Goal: Transaction & Acquisition: Purchase product/service

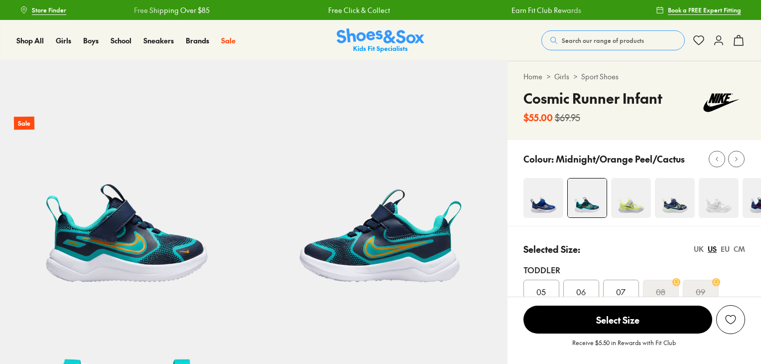
select select "*"
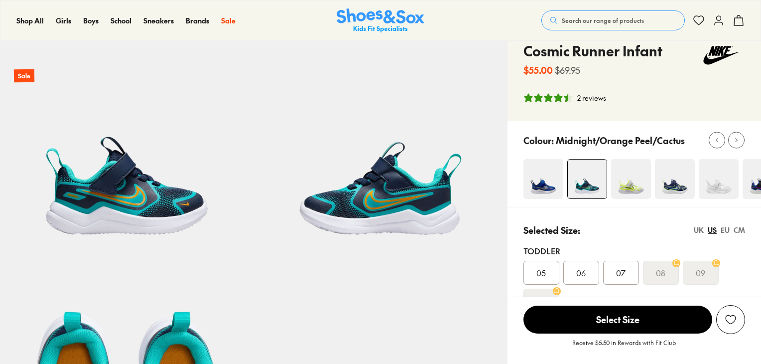
scroll to position [100, 0]
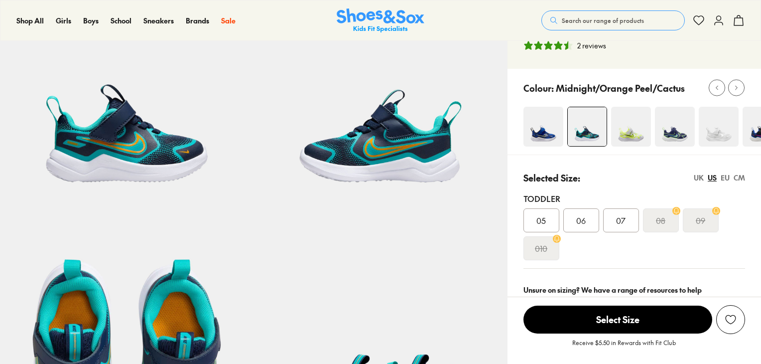
click at [547, 139] on img at bounding box center [544, 127] width 40 height 40
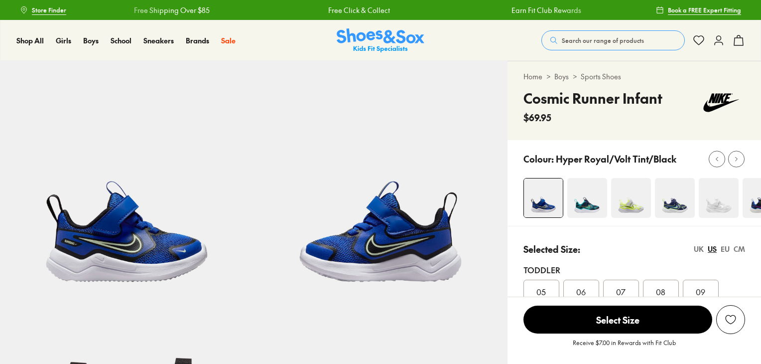
select select "*"
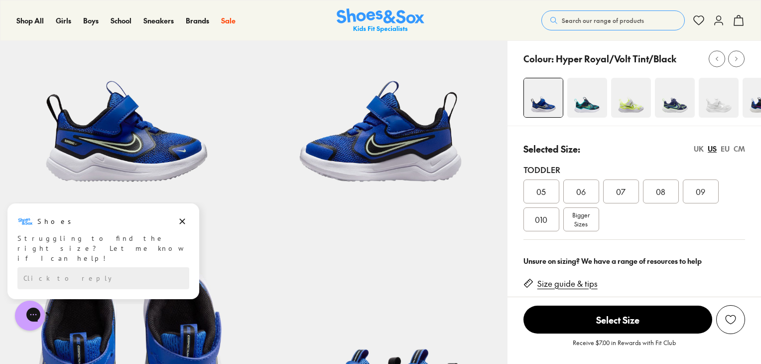
scroll to position [50, 0]
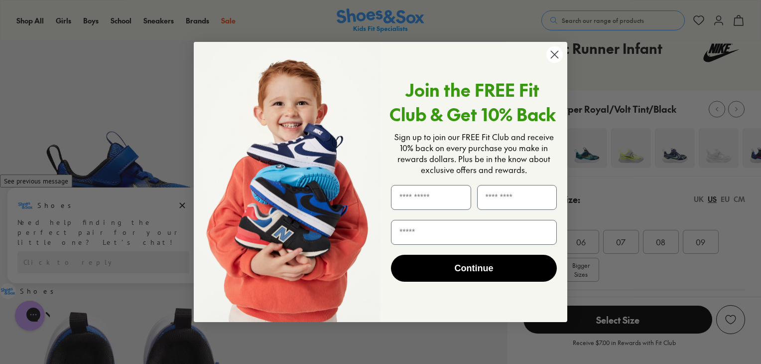
click at [558, 50] on icon "Close dialog" at bounding box center [554, 54] width 17 height 17
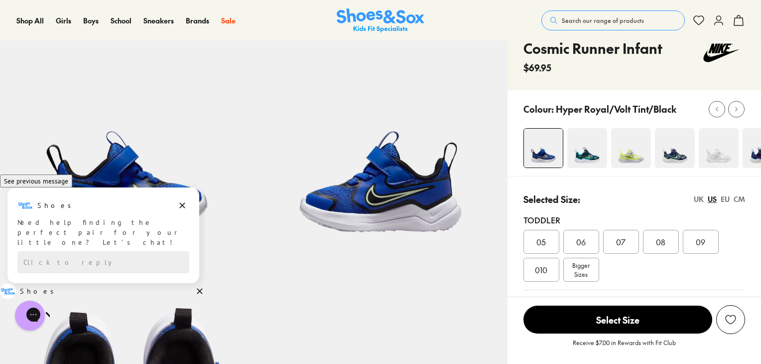
click at [672, 150] on img at bounding box center [675, 148] width 40 height 40
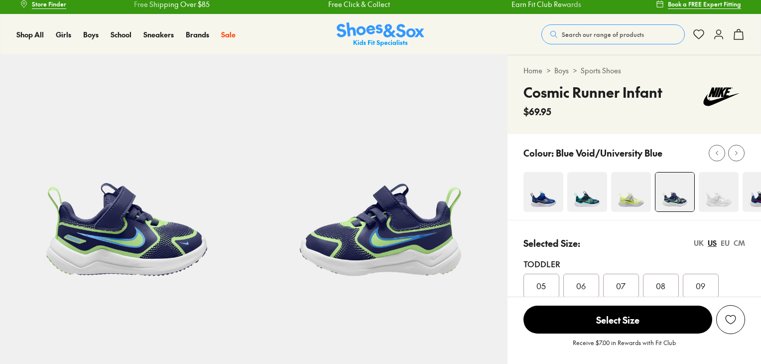
scroll to position [100, 0]
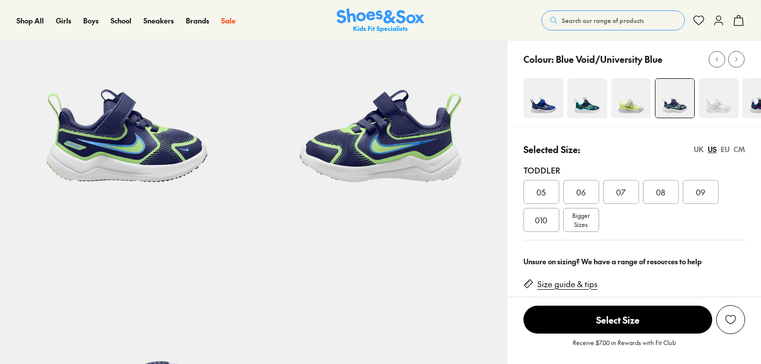
select select "*"
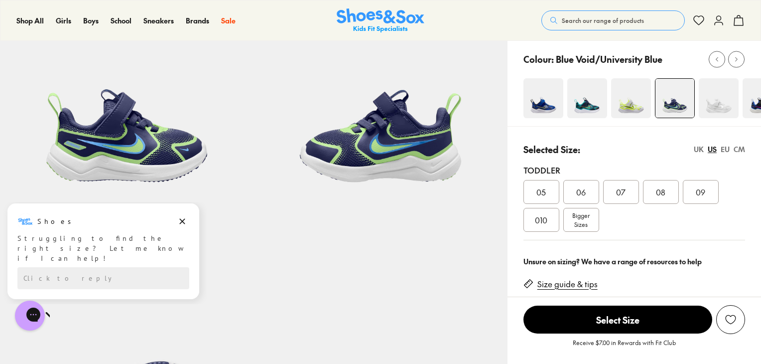
click at [751, 116] on img at bounding box center [763, 98] width 40 height 40
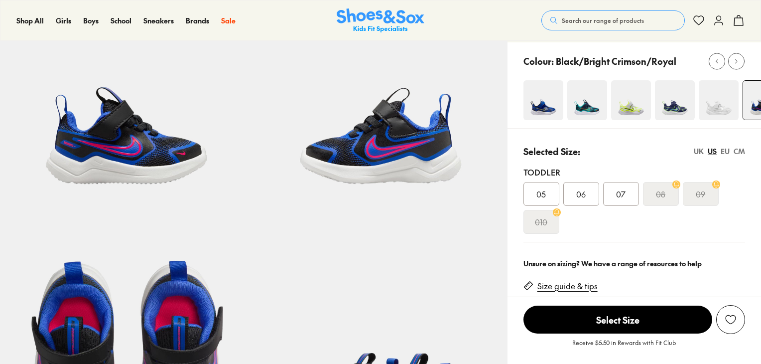
scroll to position [100, 0]
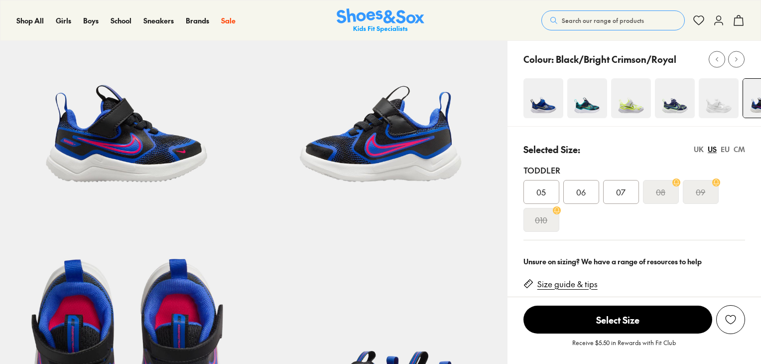
select select "*"
click at [588, 104] on img at bounding box center [588, 98] width 40 height 40
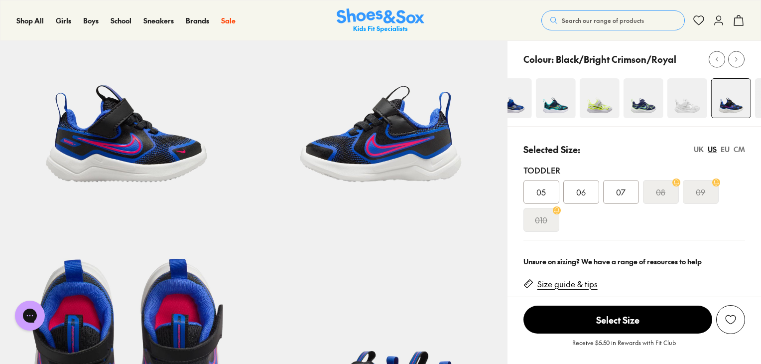
click at [558, 111] on img at bounding box center [556, 98] width 40 height 40
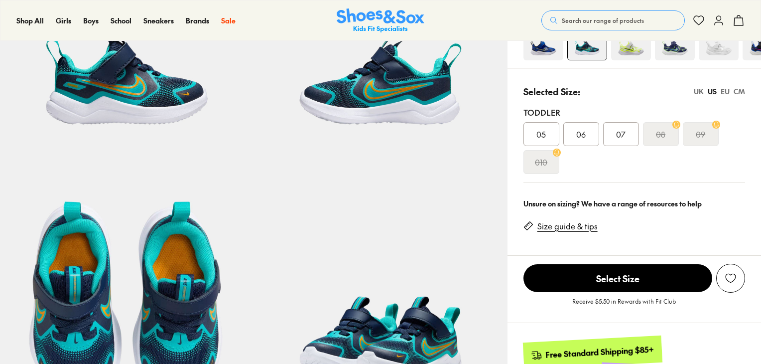
scroll to position [199, 0]
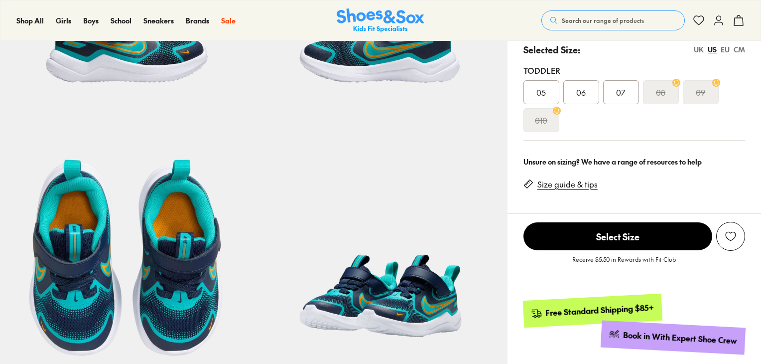
select select "*"
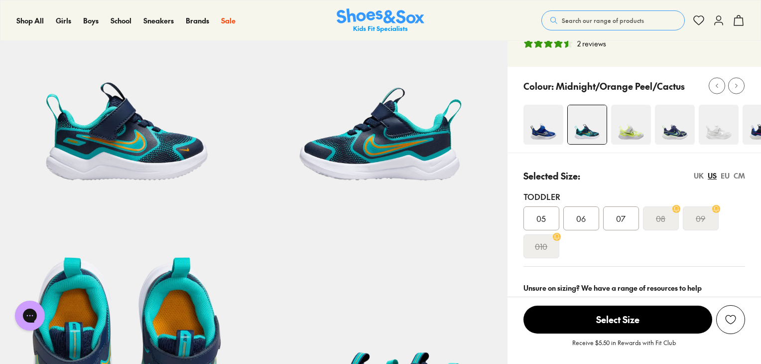
scroll to position [100, 0]
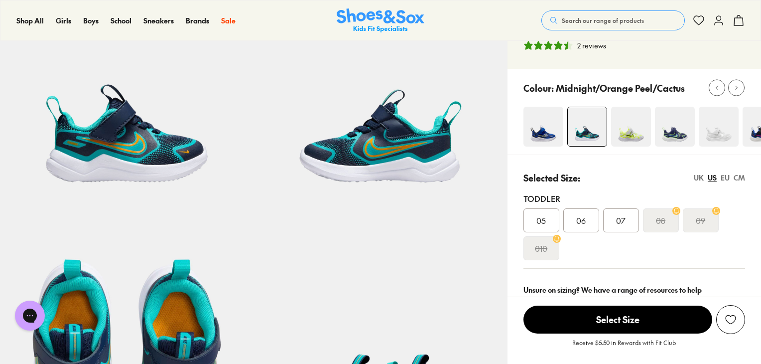
click at [672, 126] on img at bounding box center [675, 127] width 40 height 40
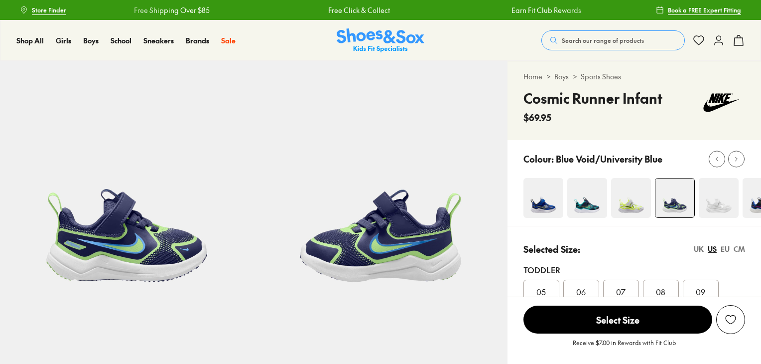
select select "*"
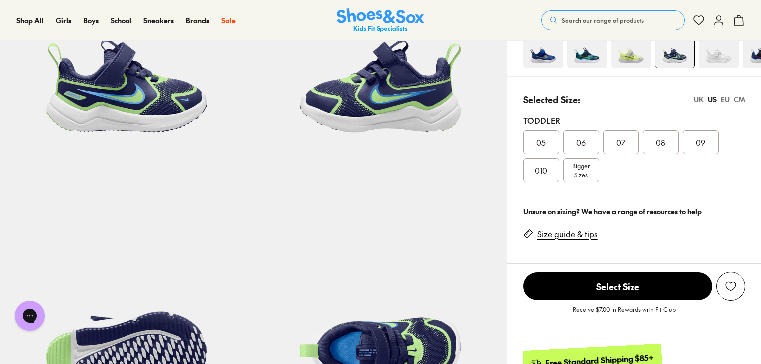
click at [538, 164] on span "010" at bounding box center [541, 170] width 12 height 12
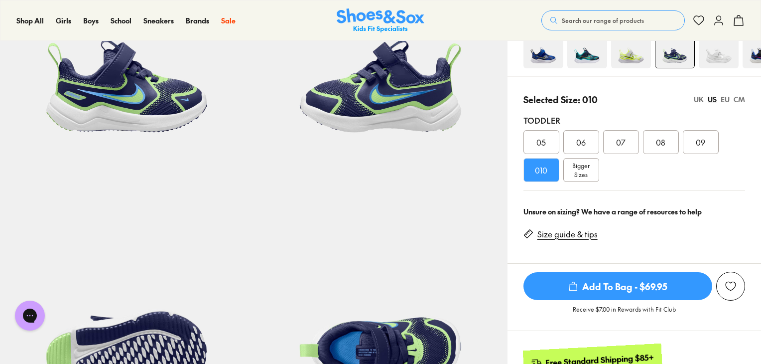
scroll to position [100, 0]
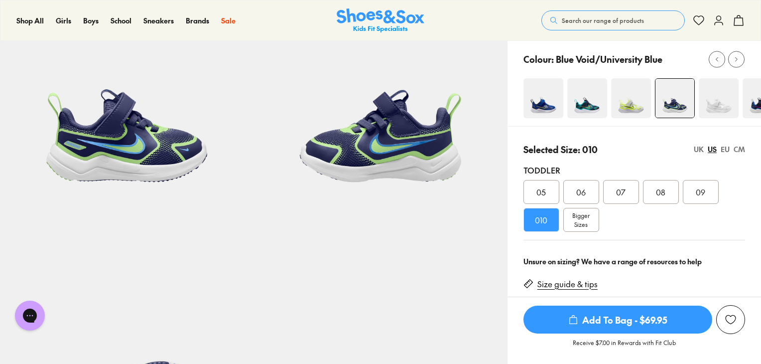
click at [540, 106] on img at bounding box center [544, 98] width 40 height 40
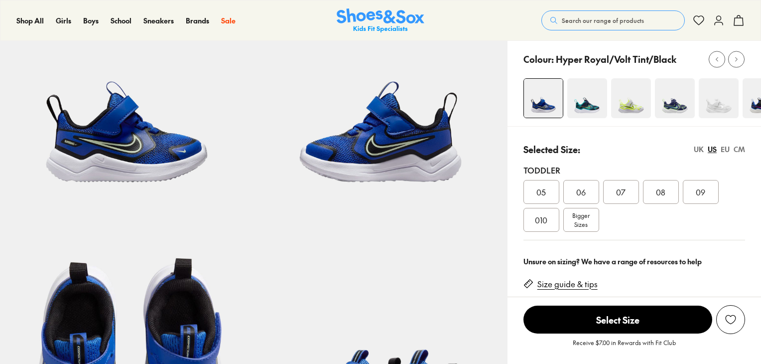
select select "*"
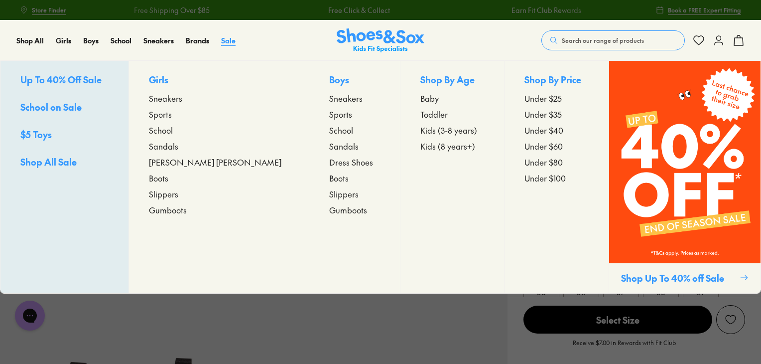
click at [232, 43] on span "Sale" at bounding box center [228, 40] width 14 height 10
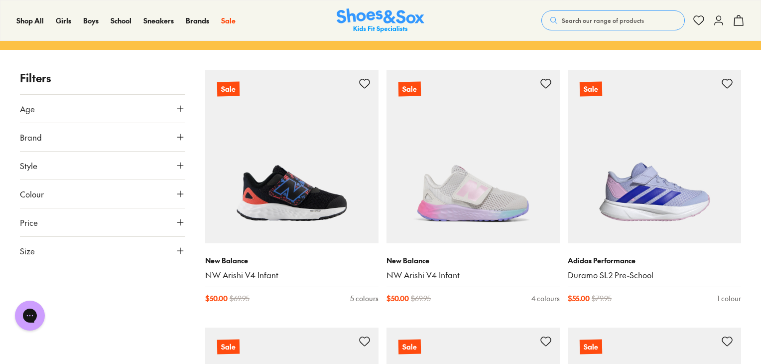
scroll to position [149, 0]
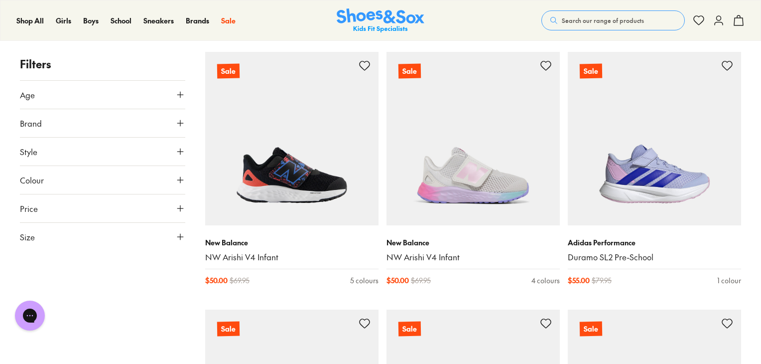
click at [177, 239] on icon at bounding box center [180, 237] width 10 height 10
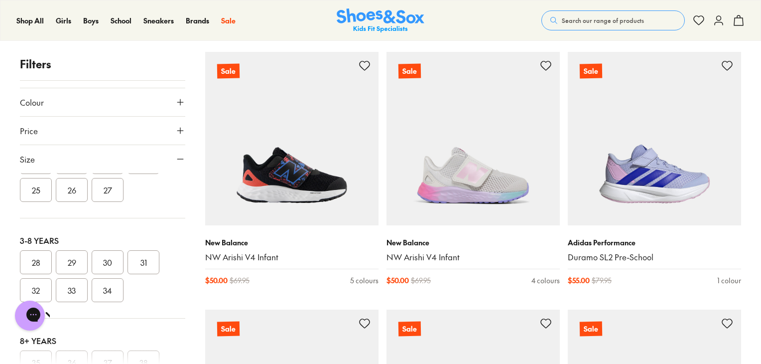
scroll to position [104, 0]
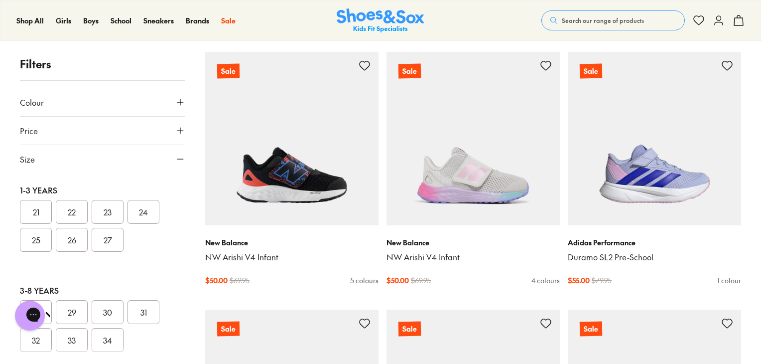
click at [72, 244] on button "26" at bounding box center [72, 240] width 32 height 24
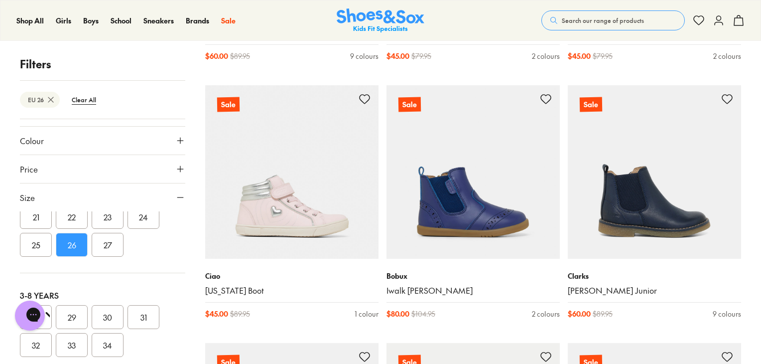
scroll to position [153, 0]
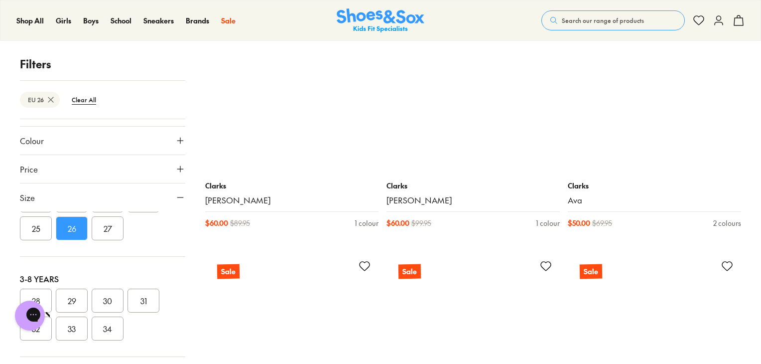
scroll to position [5300, 0]
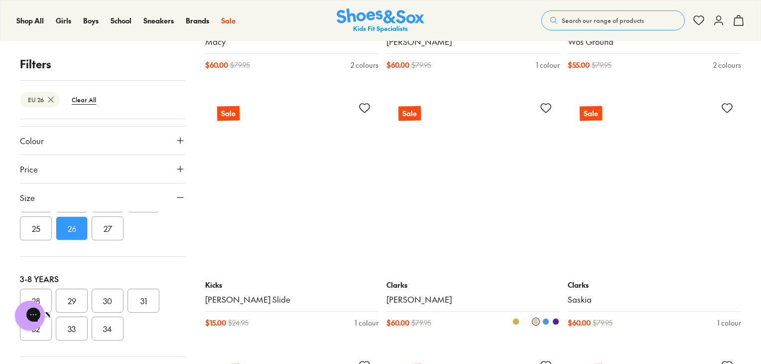
scroll to position [5898, 0]
